Goal: Find specific page/section: Find specific page/section

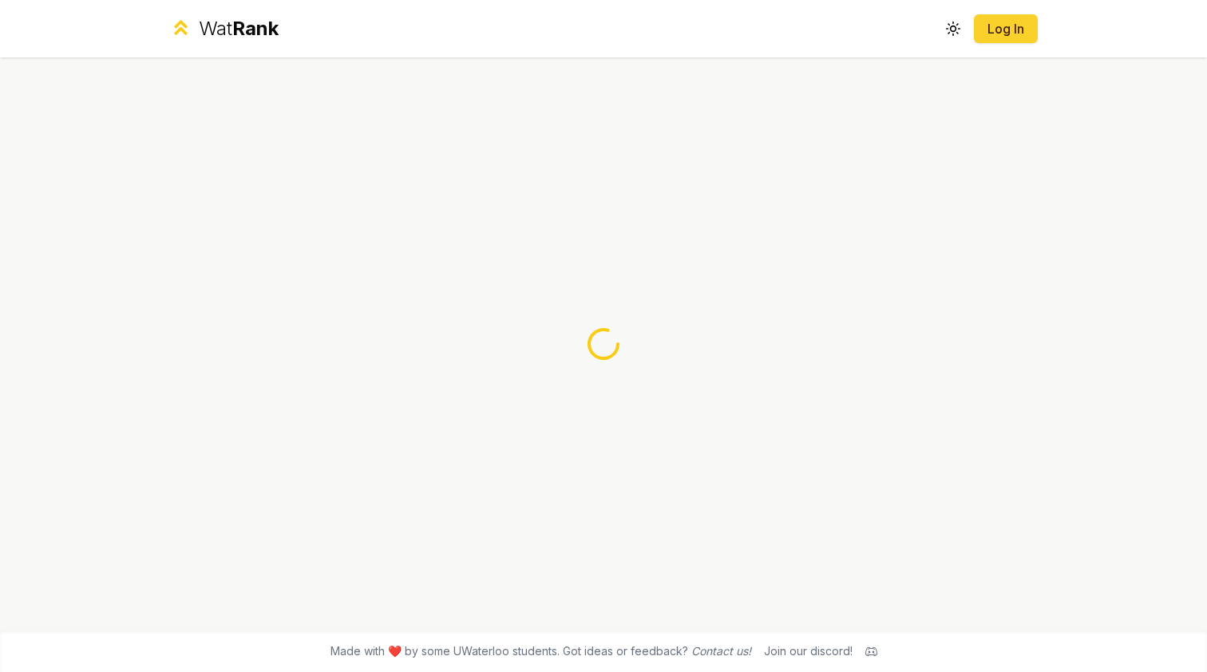
click at [976, 41] on button "Log In" at bounding box center [1006, 28] width 64 height 29
click at [1007, 21] on link "Log In" at bounding box center [1006, 28] width 38 height 19
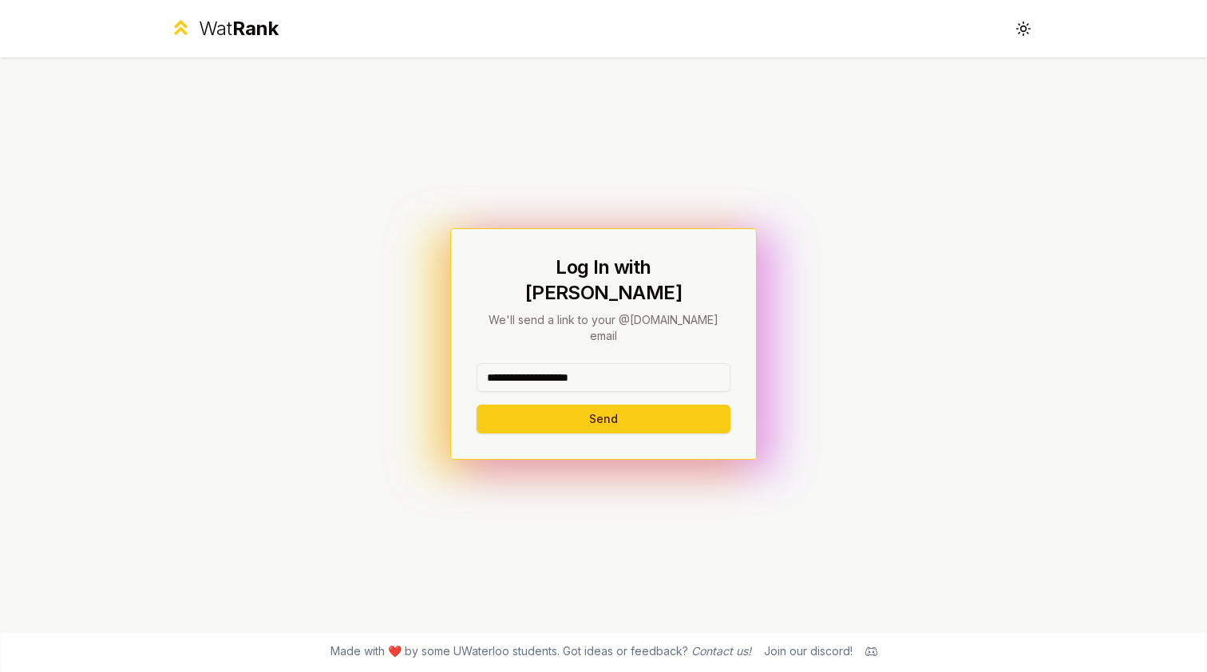
click at [603, 405] on button "Send" at bounding box center [604, 419] width 254 height 29
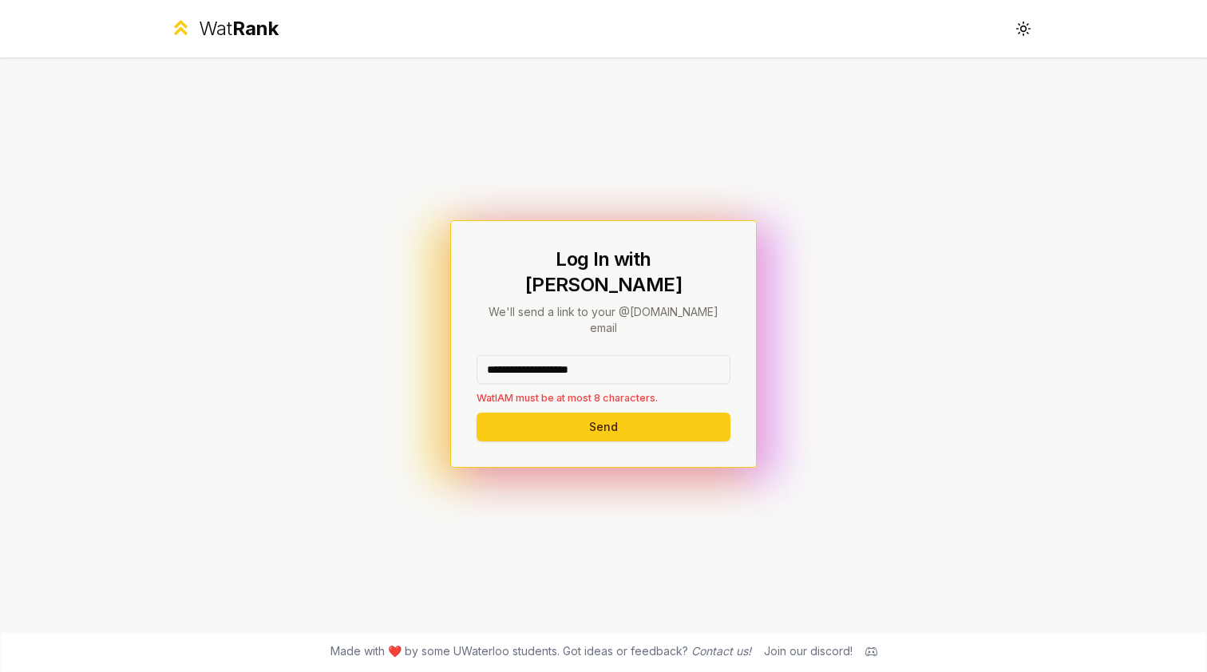
drag, startPoint x: 635, startPoint y: 357, endPoint x: 545, endPoint y: 354, distance: 90.2
click at [544, 355] on input "**********" at bounding box center [604, 369] width 254 height 29
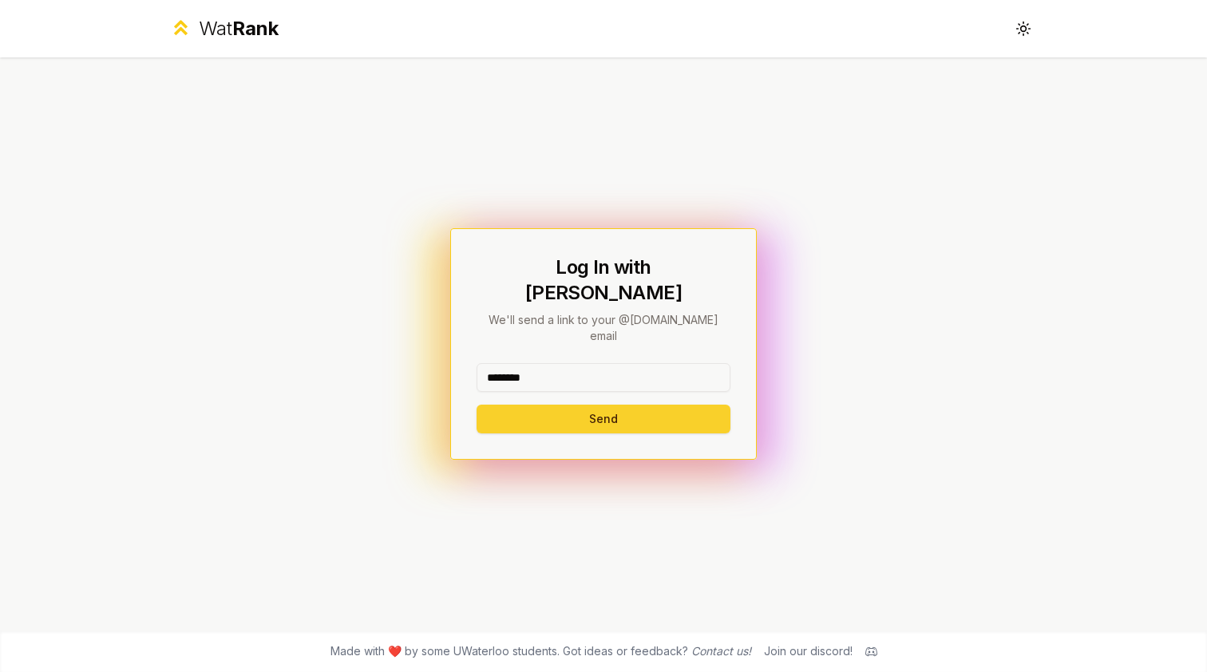
type input "********"
click at [582, 405] on button "Send" at bounding box center [604, 419] width 254 height 29
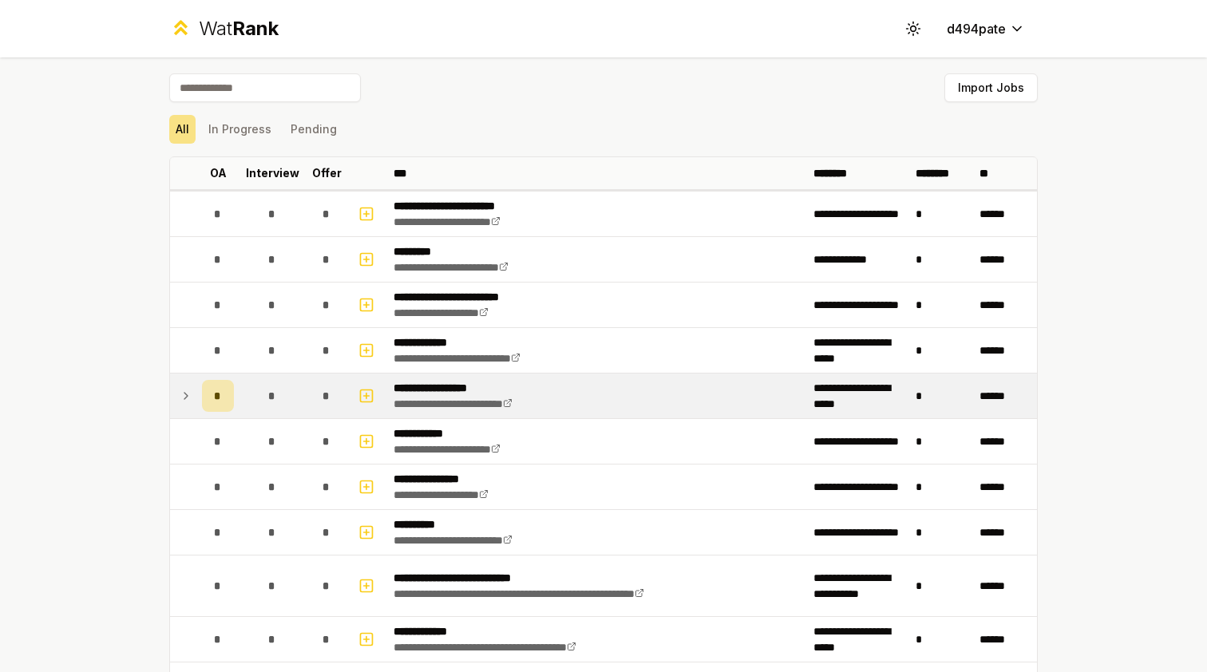
click at [181, 398] on icon at bounding box center [186, 395] width 13 height 19
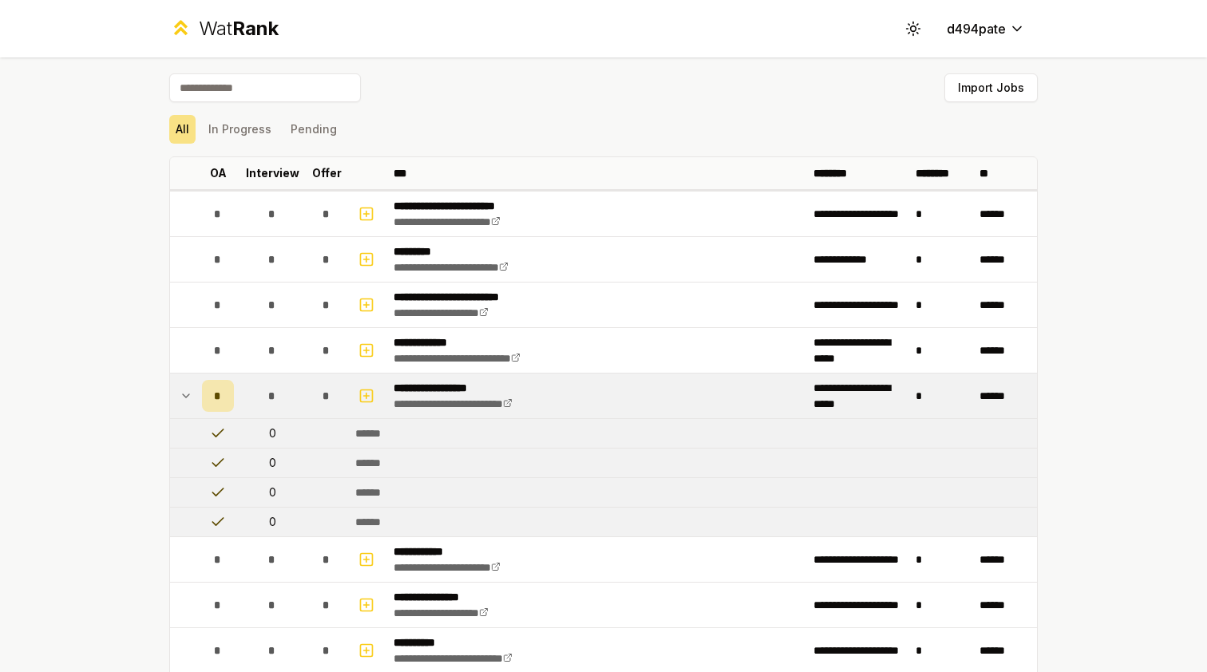
click at [184, 398] on icon at bounding box center [186, 395] width 13 height 19
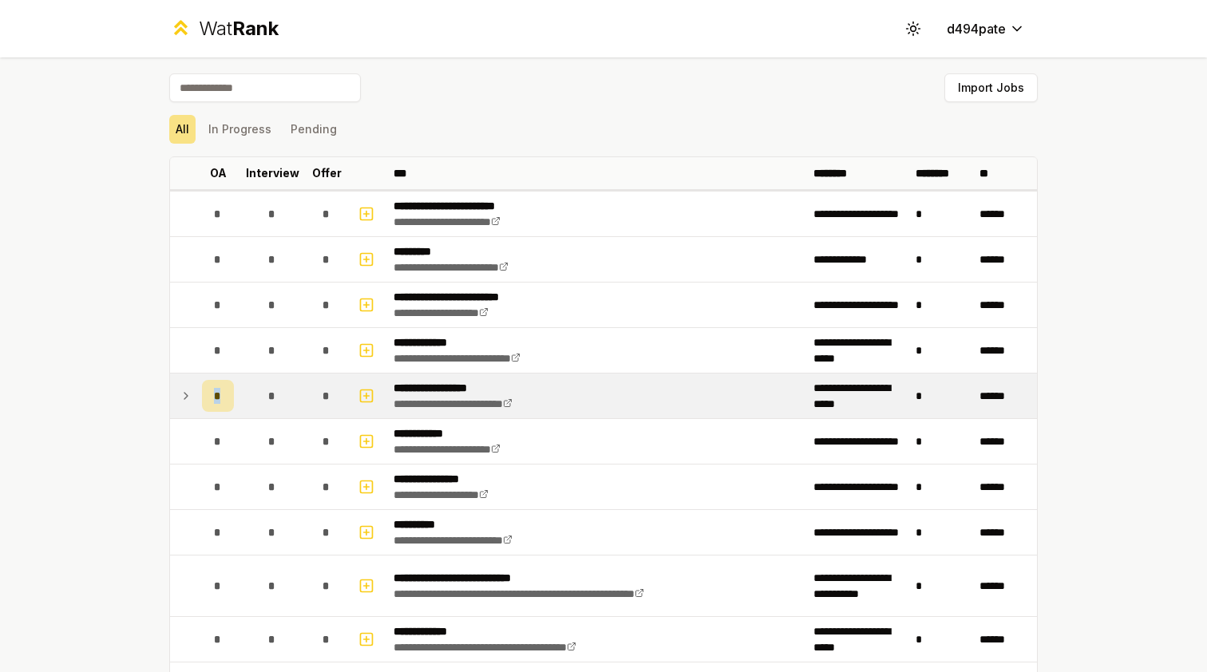
click at [184, 398] on icon at bounding box center [186, 395] width 13 height 19
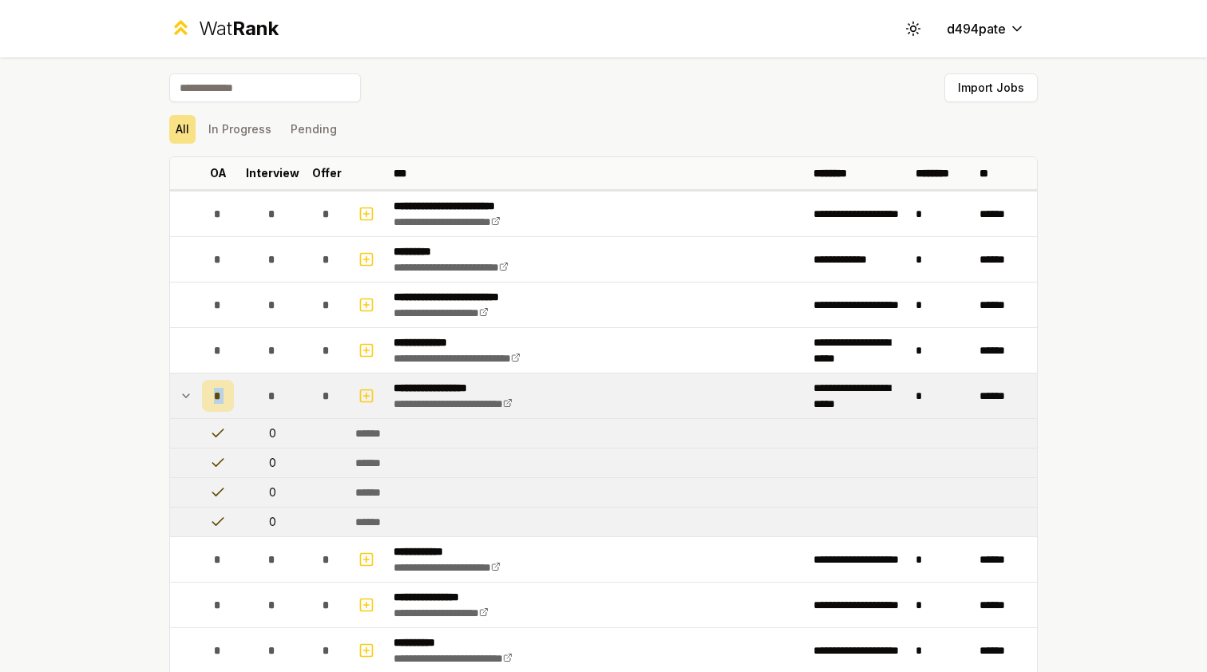
click at [184, 398] on icon at bounding box center [186, 395] width 13 height 19
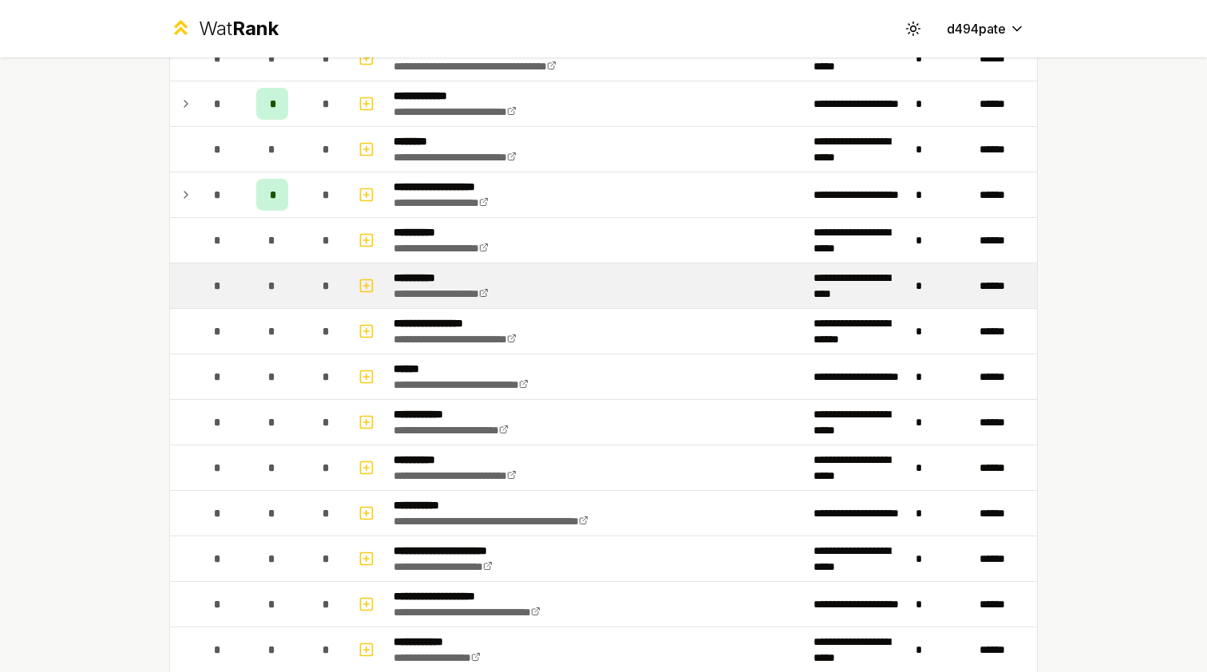
scroll to position [1055, 0]
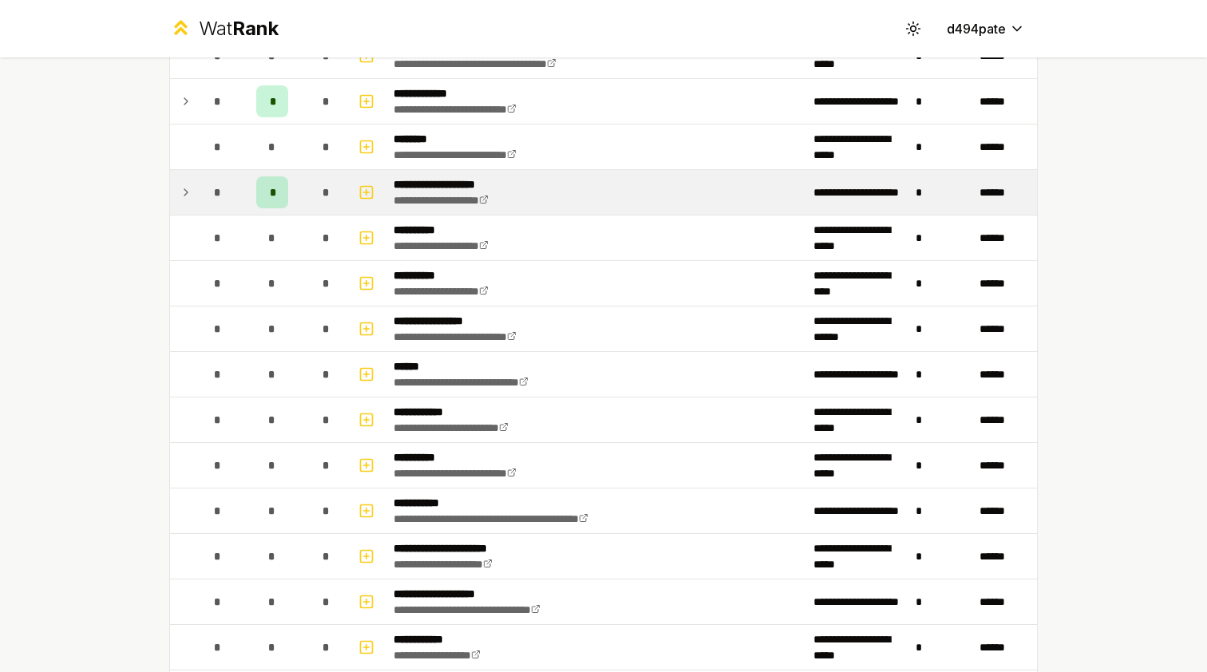
click at [189, 189] on icon at bounding box center [186, 192] width 13 height 19
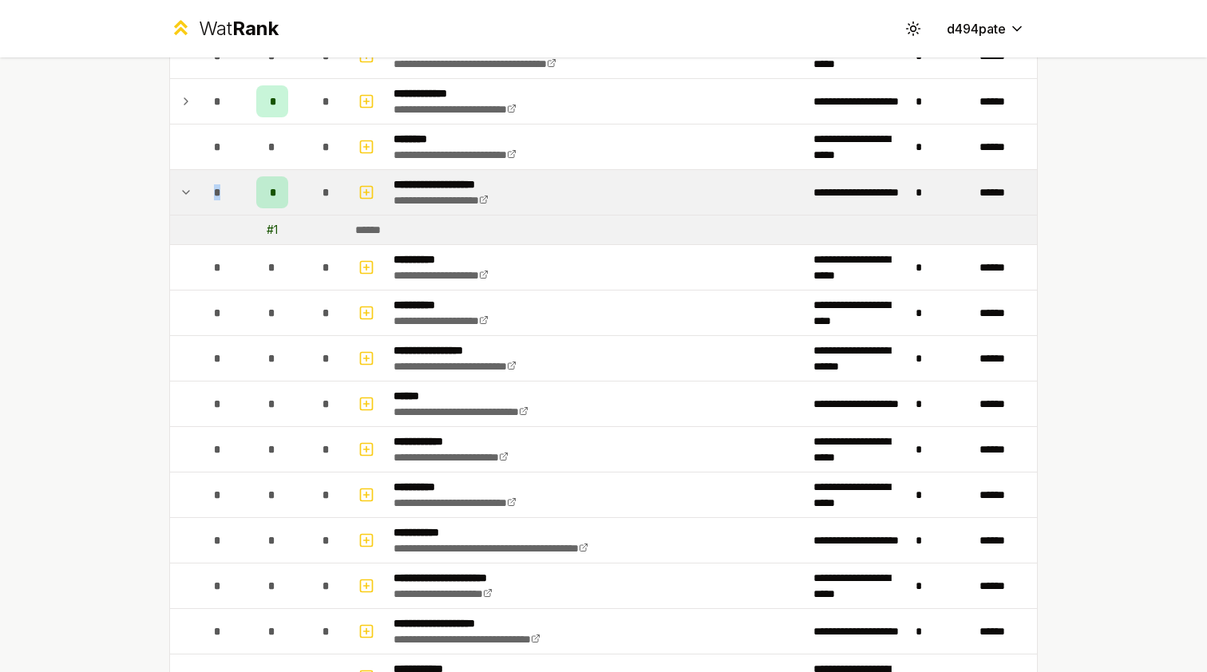
click at [189, 189] on icon at bounding box center [186, 192] width 13 height 19
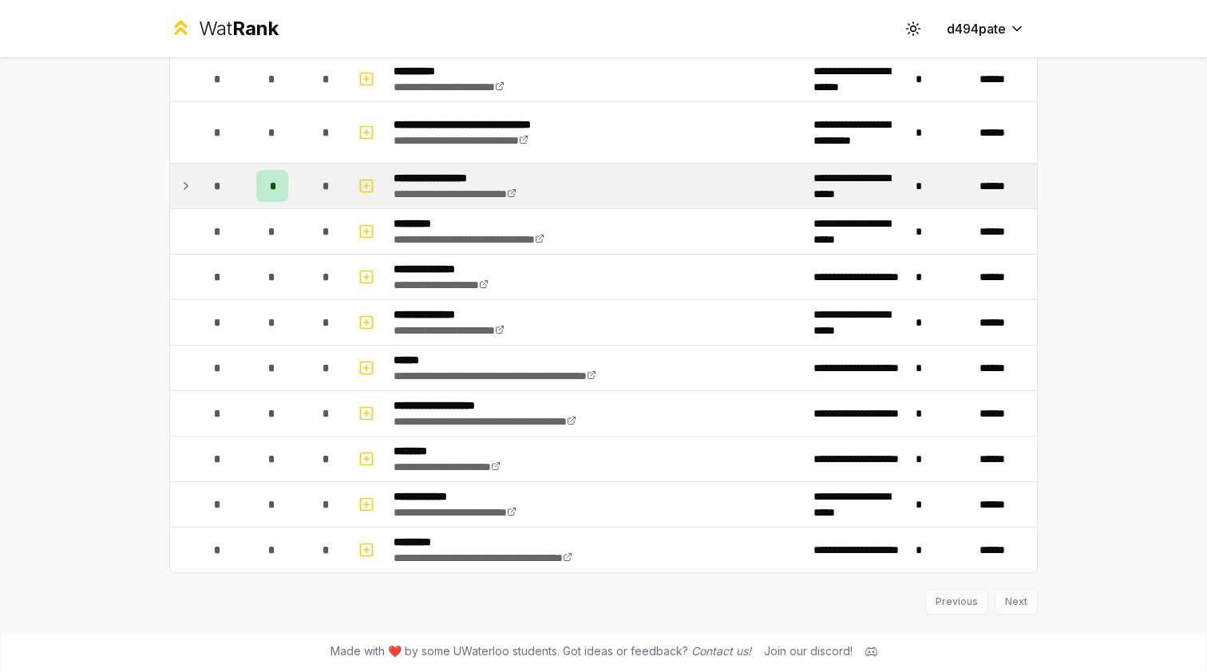
scroll to position [1714, 0]
click at [200, 190] on td "*" at bounding box center [218, 186] width 45 height 45
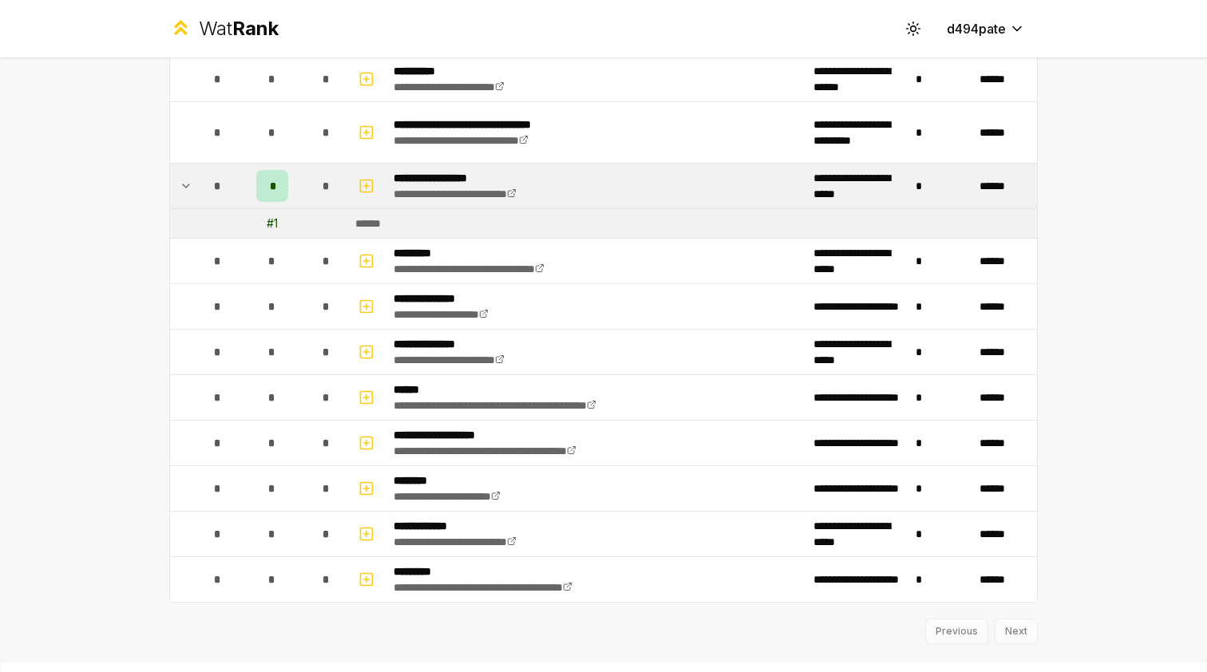
click at [200, 190] on td "*" at bounding box center [218, 186] width 45 height 45
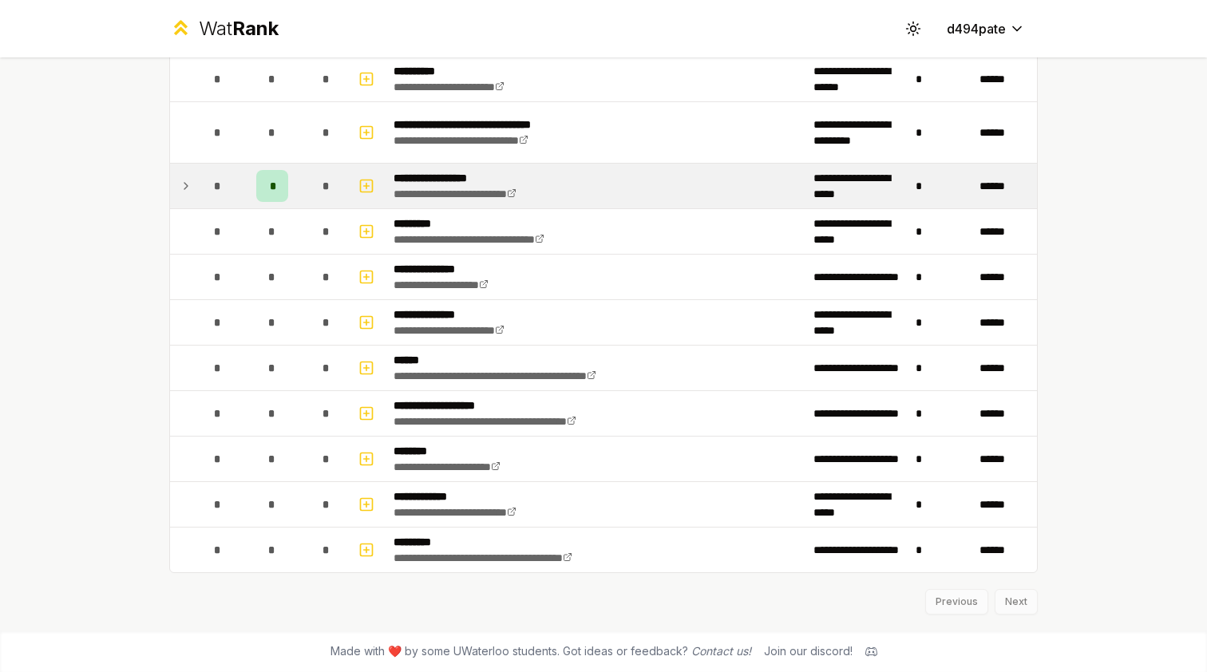
click at [184, 195] on icon at bounding box center [186, 185] width 13 height 19
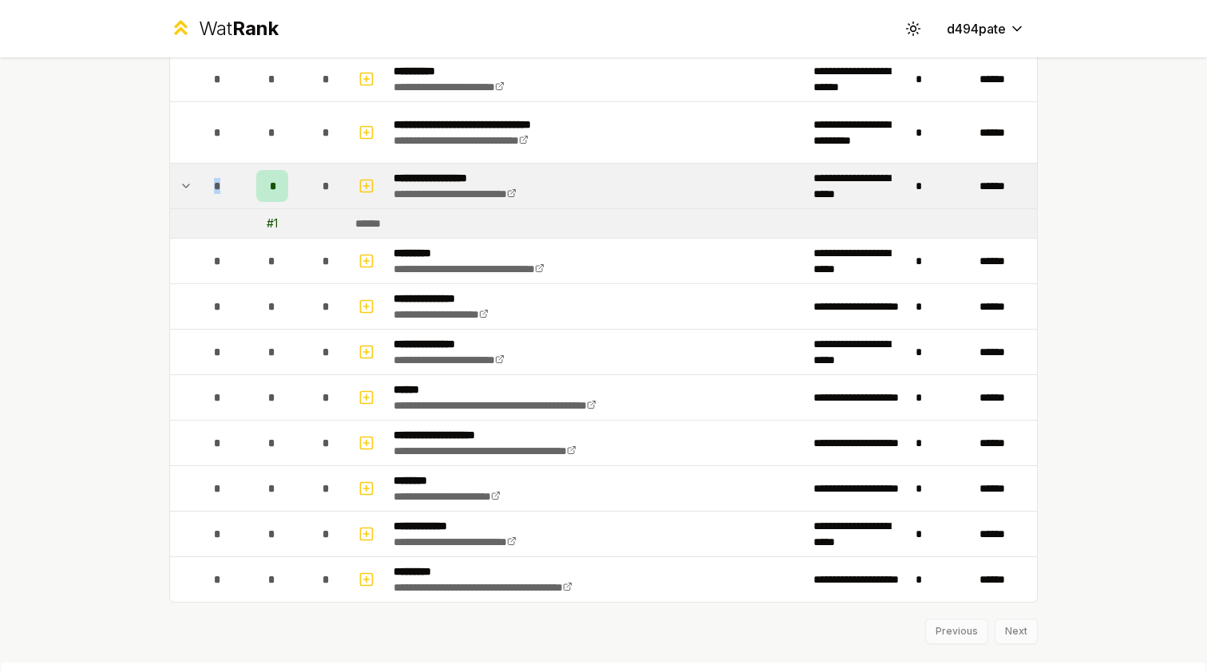
click at [184, 195] on icon at bounding box center [186, 185] width 13 height 19
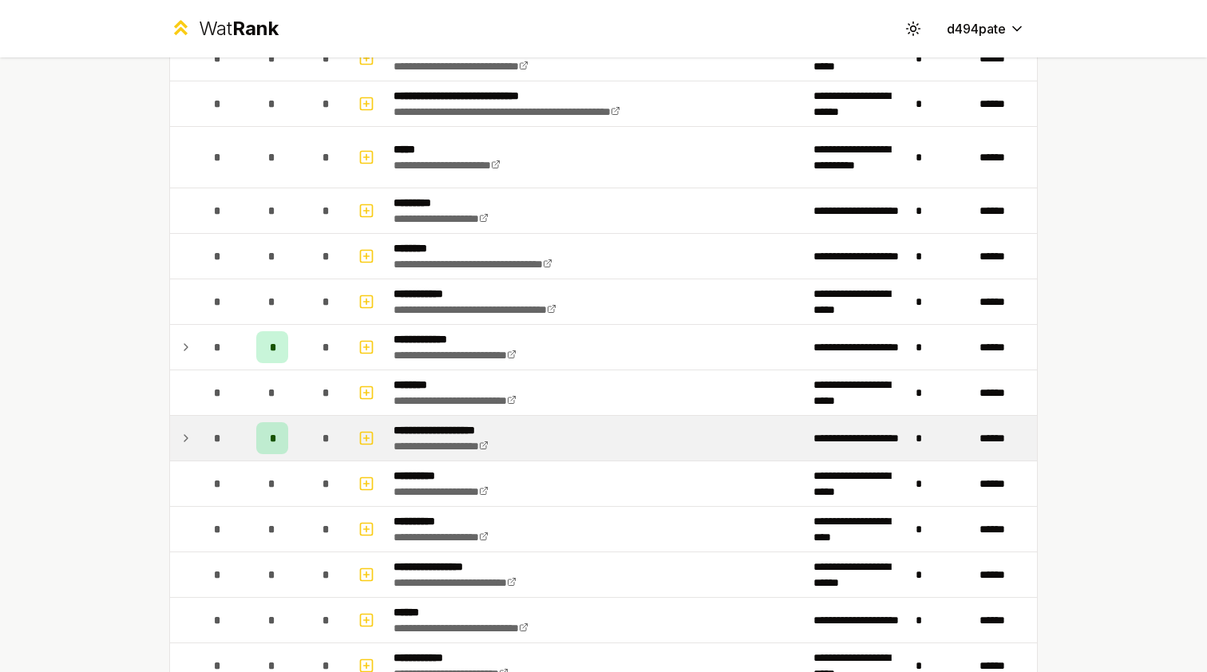
scroll to position [813, 0]
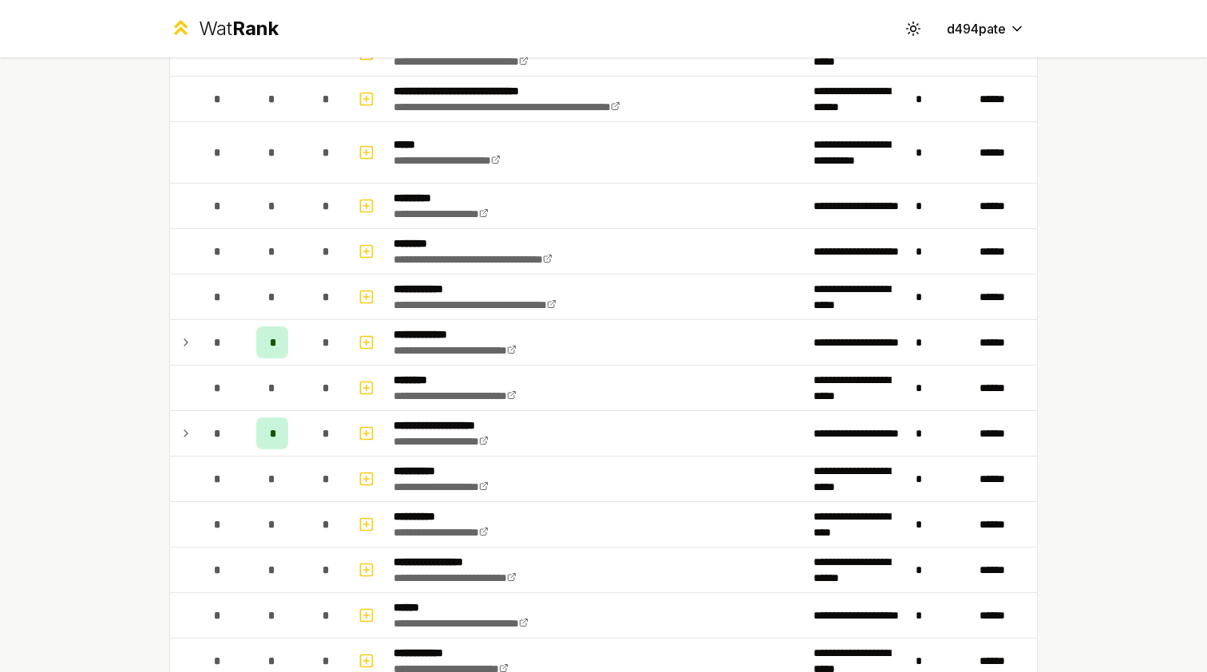
click at [189, 425] on icon at bounding box center [186, 433] width 13 height 19
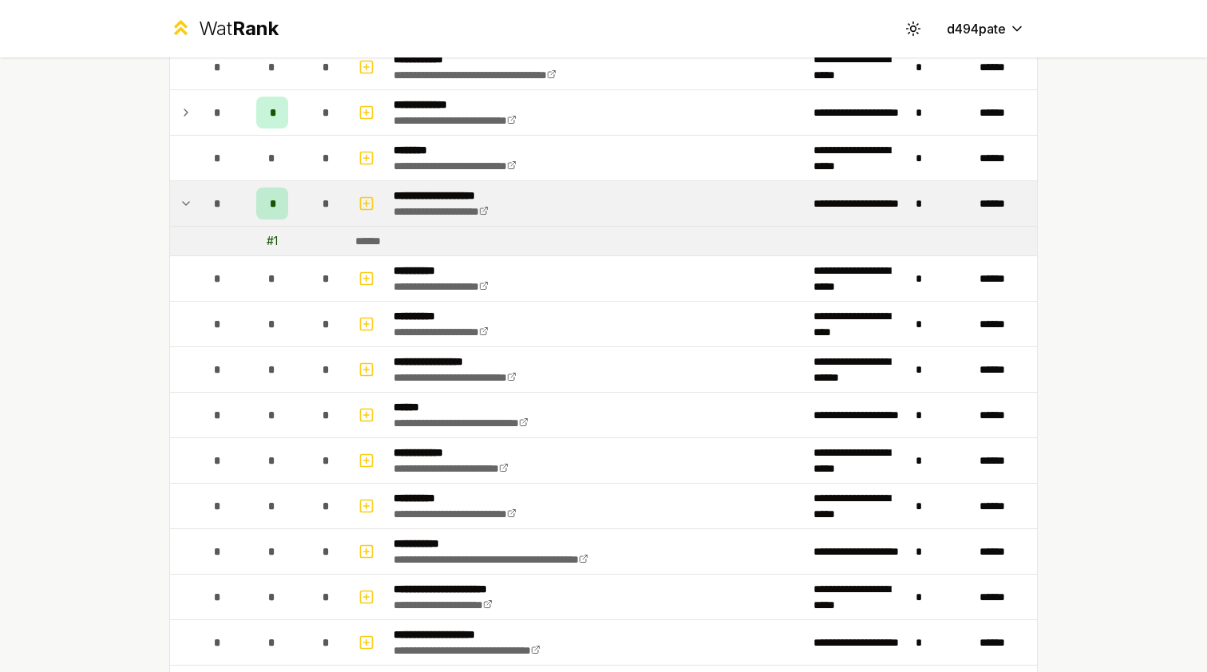
scroll to position [1079, 0]
